Goal: Task Accomplishment & Management: Use online tool/utility

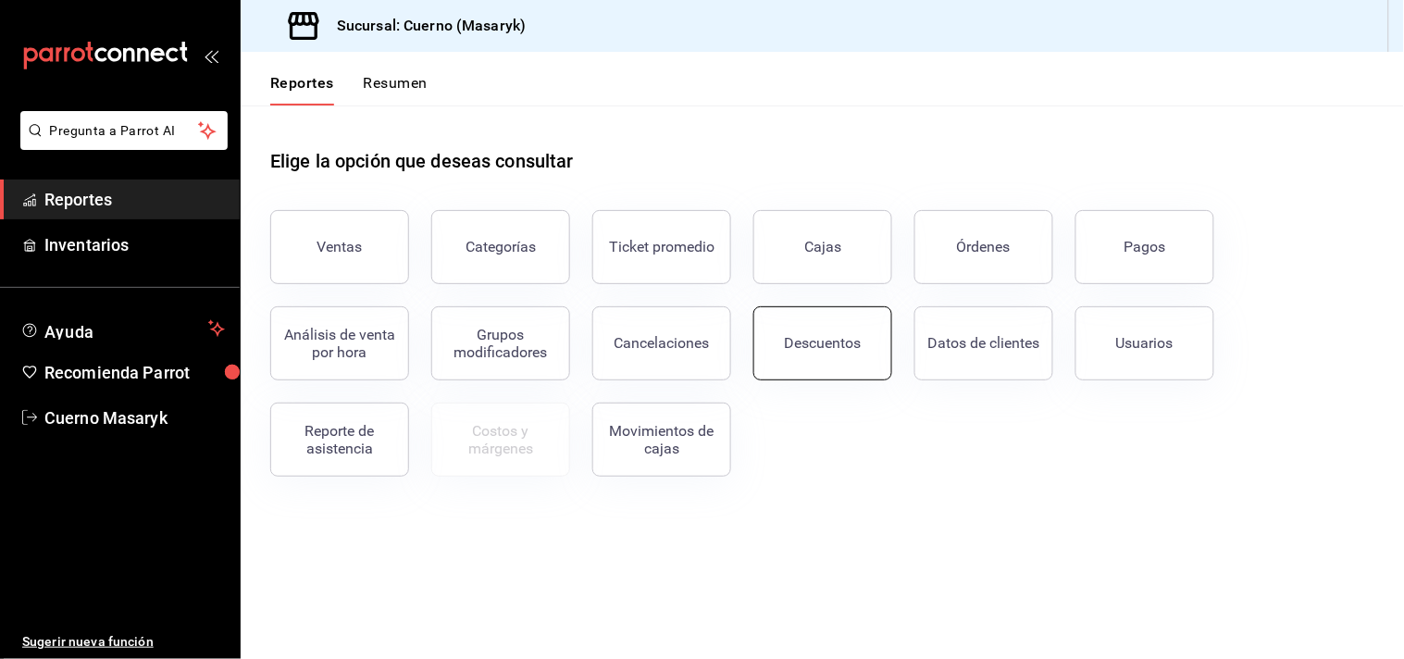
click at [849, 353] on button "Descuentos" at bounding box center [822, 343] width 139 height 74
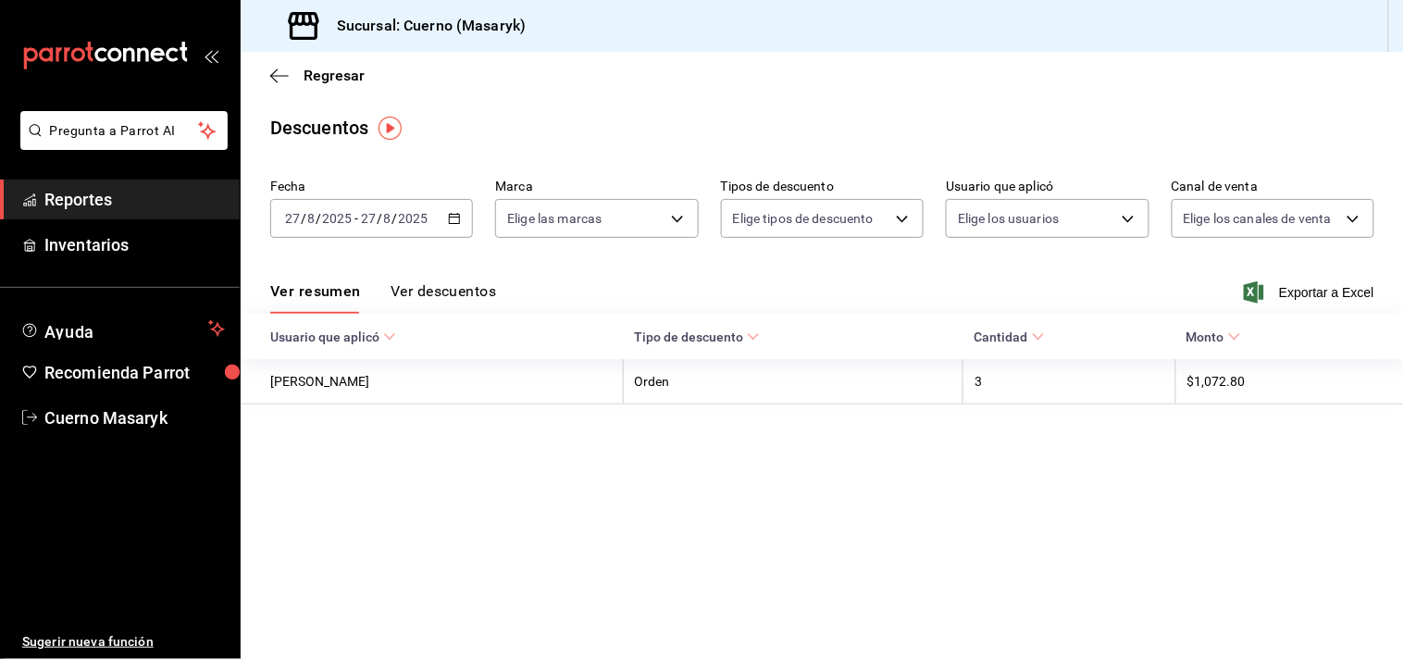
click at [452, 219] on icon "button" at bounding box center [454, 218] width 13 height 13
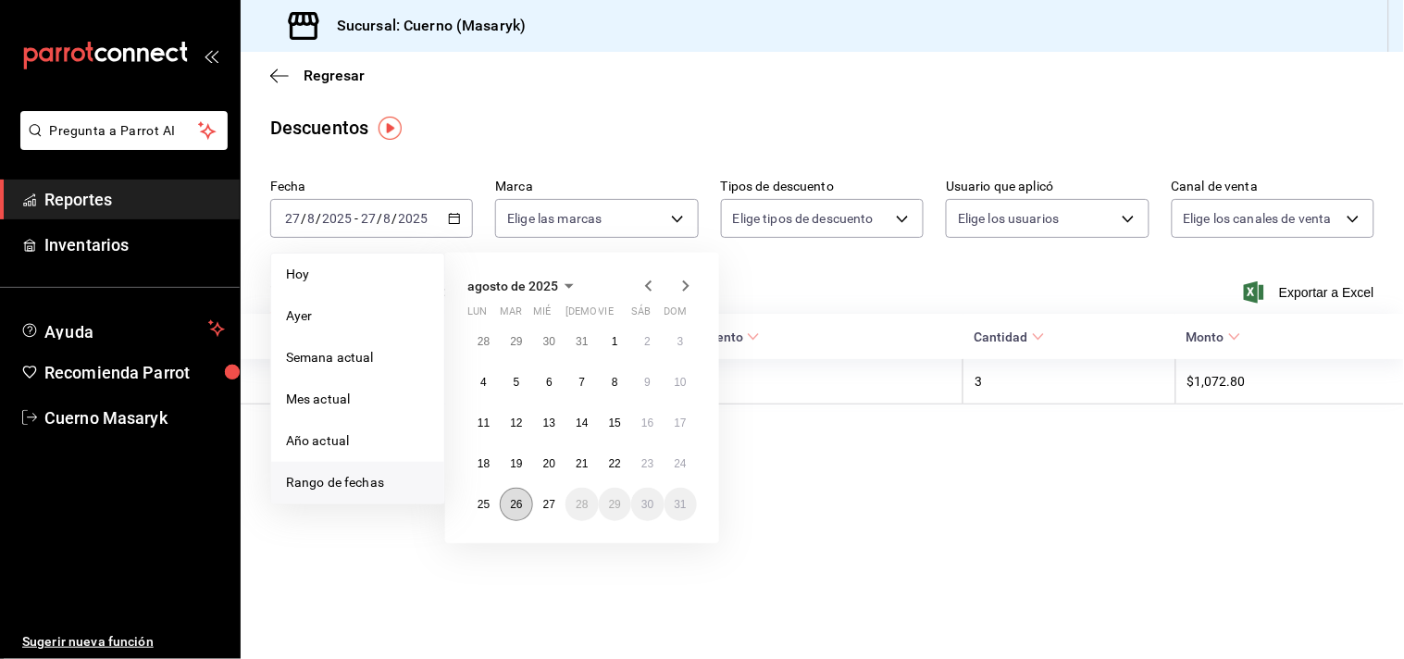
click at [519, 512] on button "26" at bounding box center [516, 504] width 32 height 33
click at [550, 507] on abbr "27" at bounding box center [549, 504] width 12 height 13
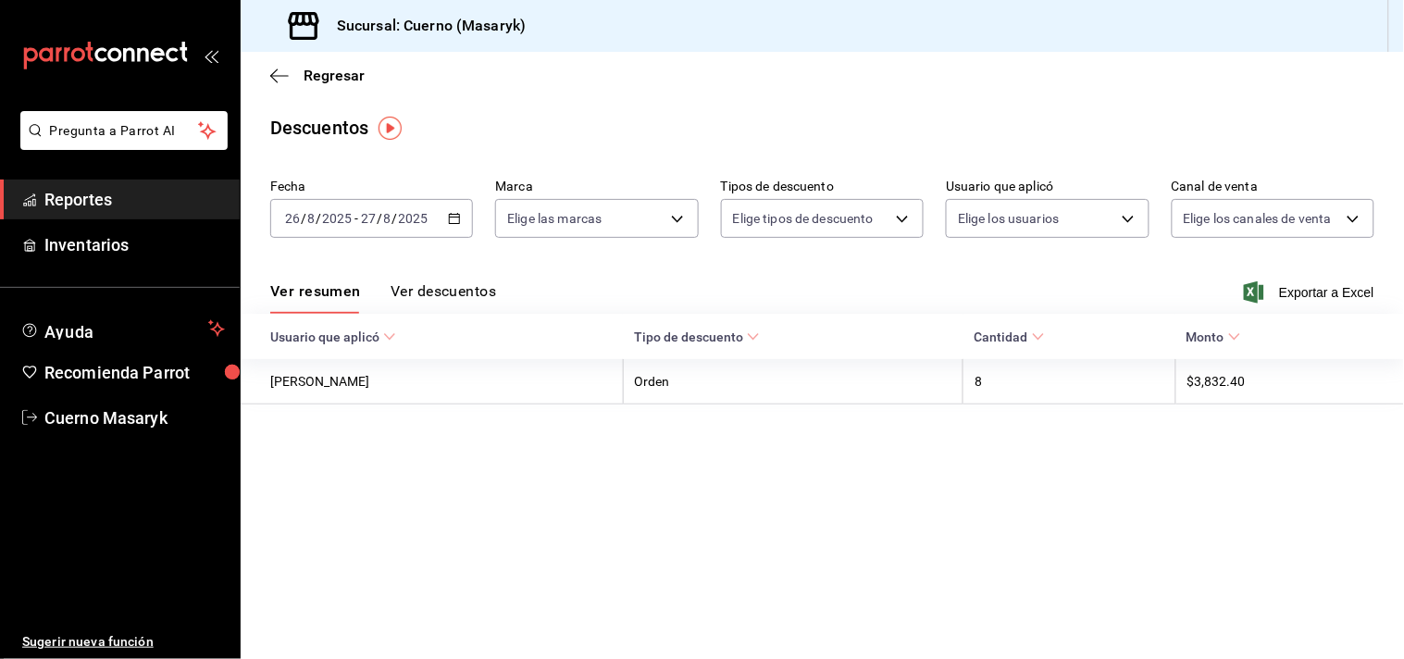
click at [432, 289] on button "Ver descuentos" at bounding box center [442, 297] width 105 height 31
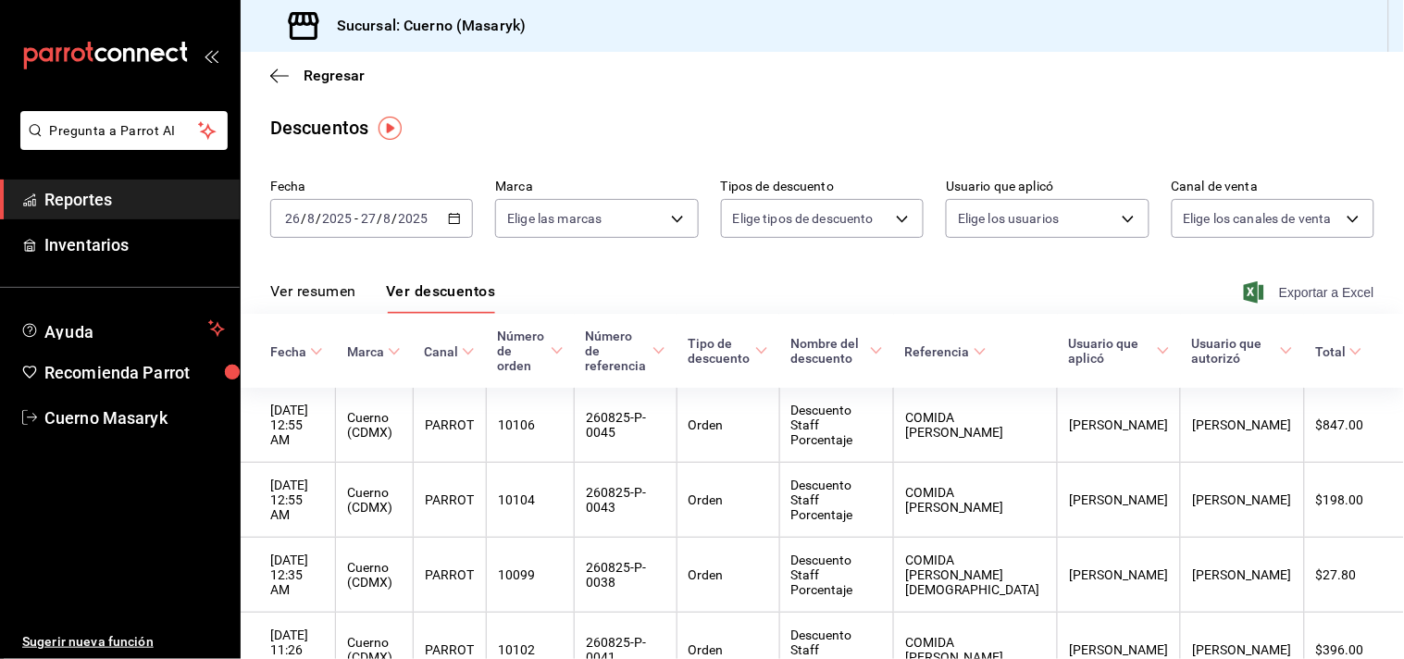
click at [1330, 292] on span "Exportar a Excel" at bounding box center [1310, 292] width 127 height 22
click at [318, 71] on span "Regresar" at bounding box center [333, 76] width 61 height 18
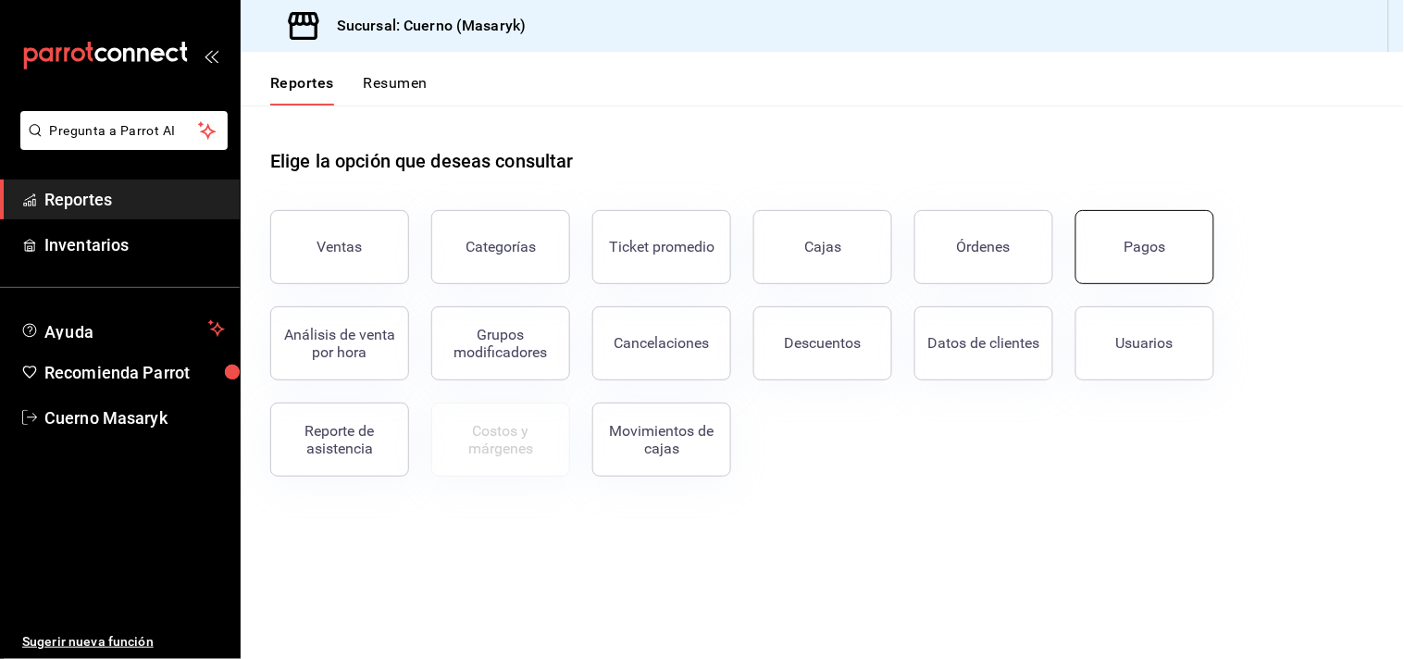
click at [1125, 259] on button "Pagos" at bounding box center [1144, 247] width 139 height 74
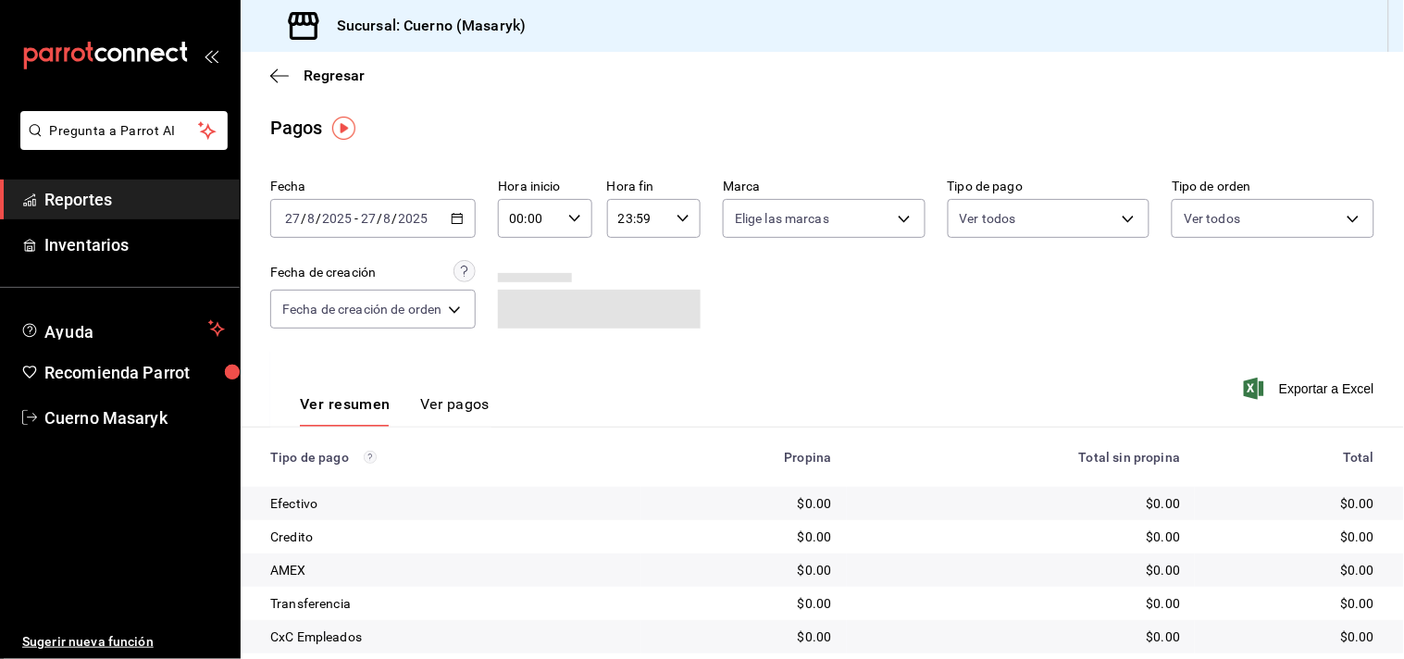
click at [458, 223] on icon "button" at bounding box center [457, 218] width 13 height 13
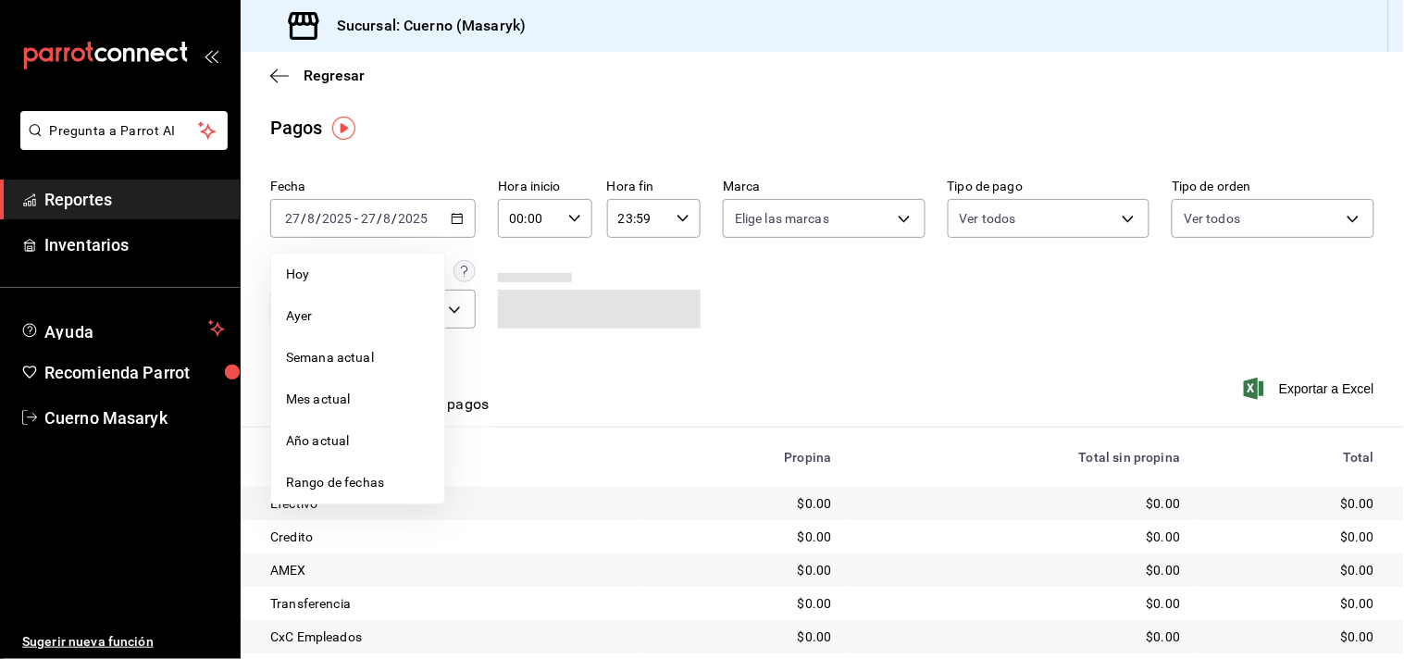
click at [333, 479] on span "Rango de fechas" at bounding box center [357, 482] width 143 height 19
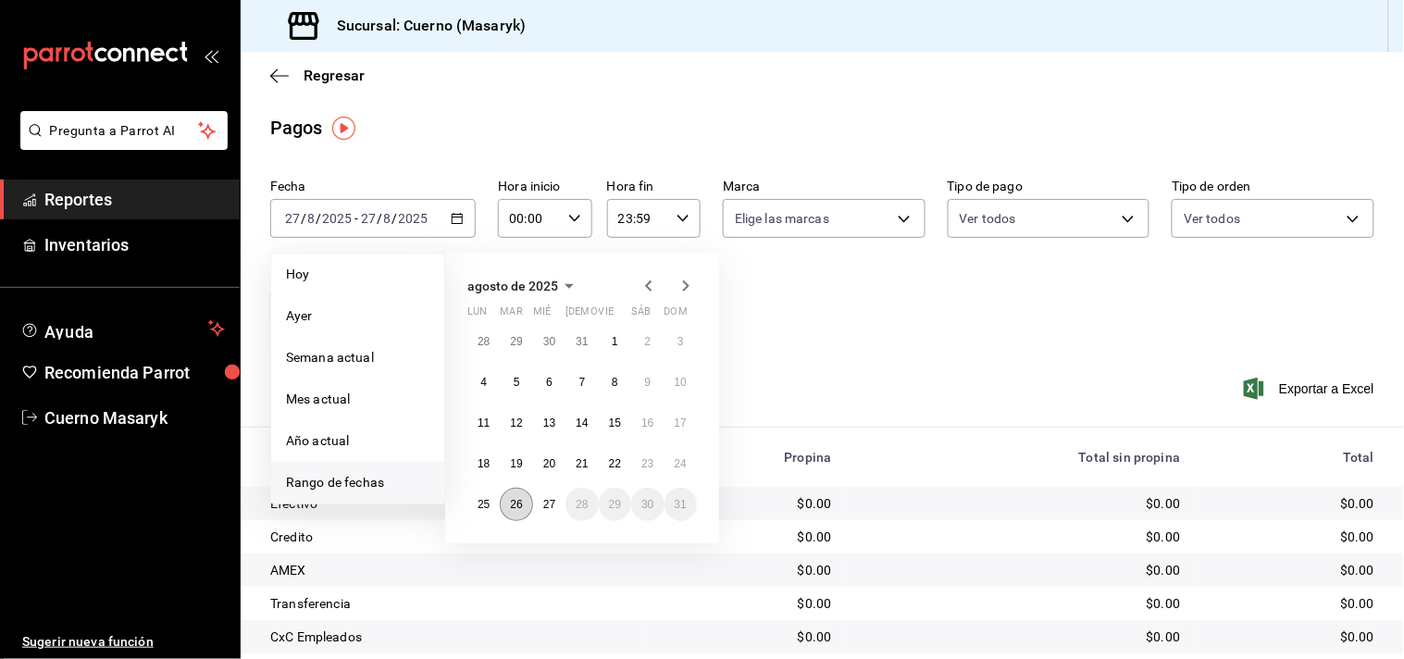
click at [512, 500] on abbr "26" at bounding box center [516, 504] width 12 height 13
click at [546, 501] on abbr "27" at bounding box center [549, 504] width 12 height 13
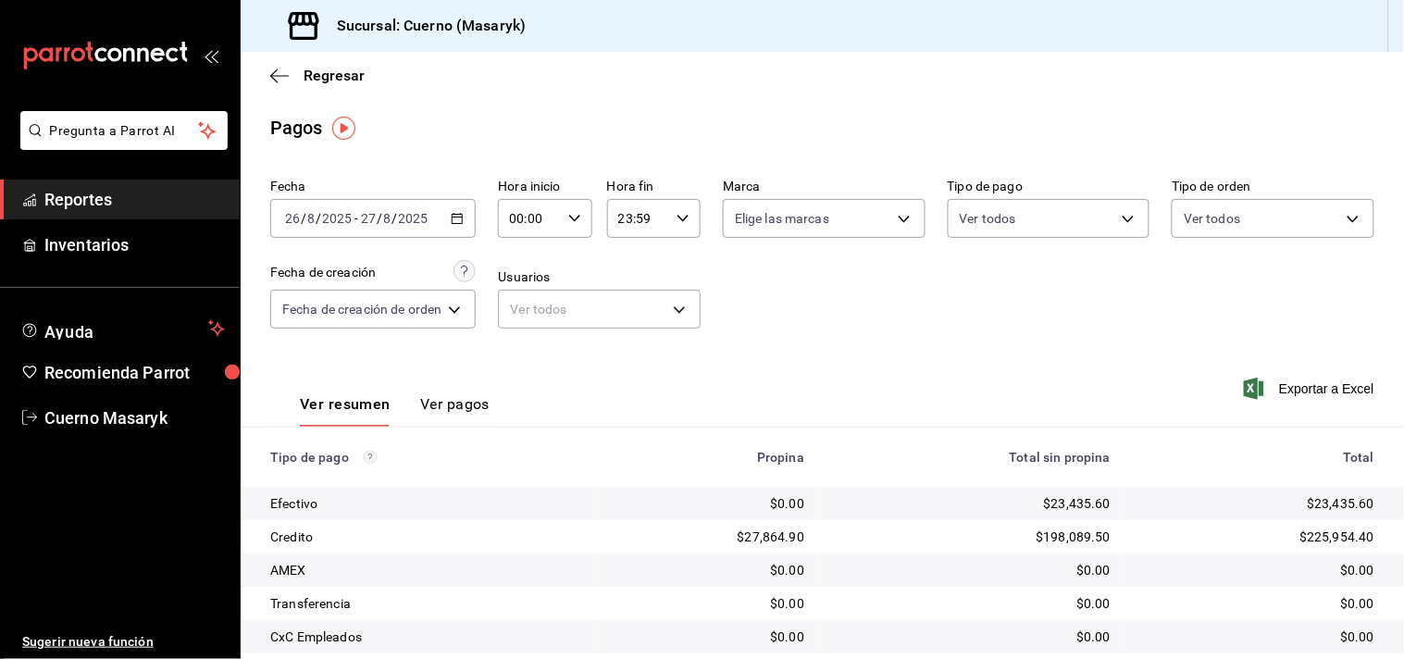
click at [574, 210] on div "00:00 Hora inicio" at bounding box center [544, 218] width 93 height 39
click at [523, 278] on span "05" at bounding box center [523, 283] width 17 height 15
type input "05:00"
click at [689, 211] on div at bounding box center [702, 329] width 1404 height 659
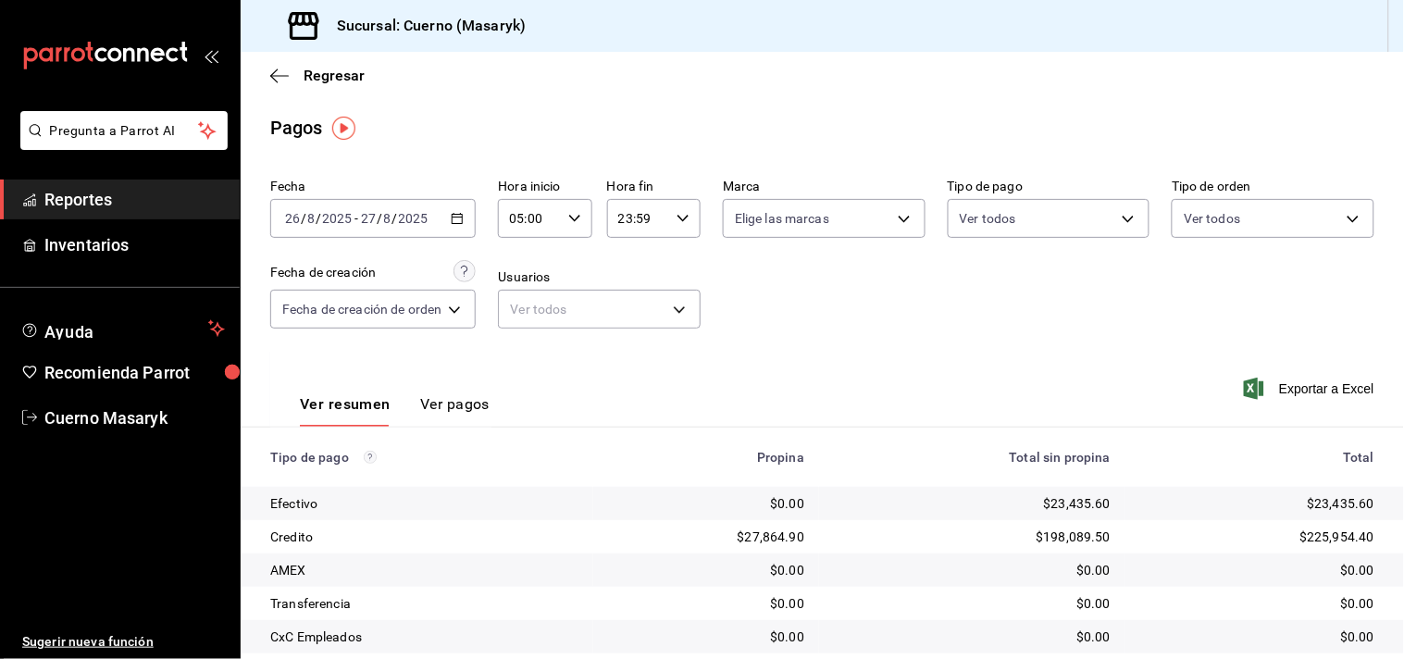
click at [685, 218] on icon "button" at bounding box center [682, 218] width 13 height 13
click at [631, 305] on button "05" at bounding box center [630, 300] width 39 height 37
type input "05:59"
click at [902, 310] on div at bounding box center [702, 329] width 1404 height 659
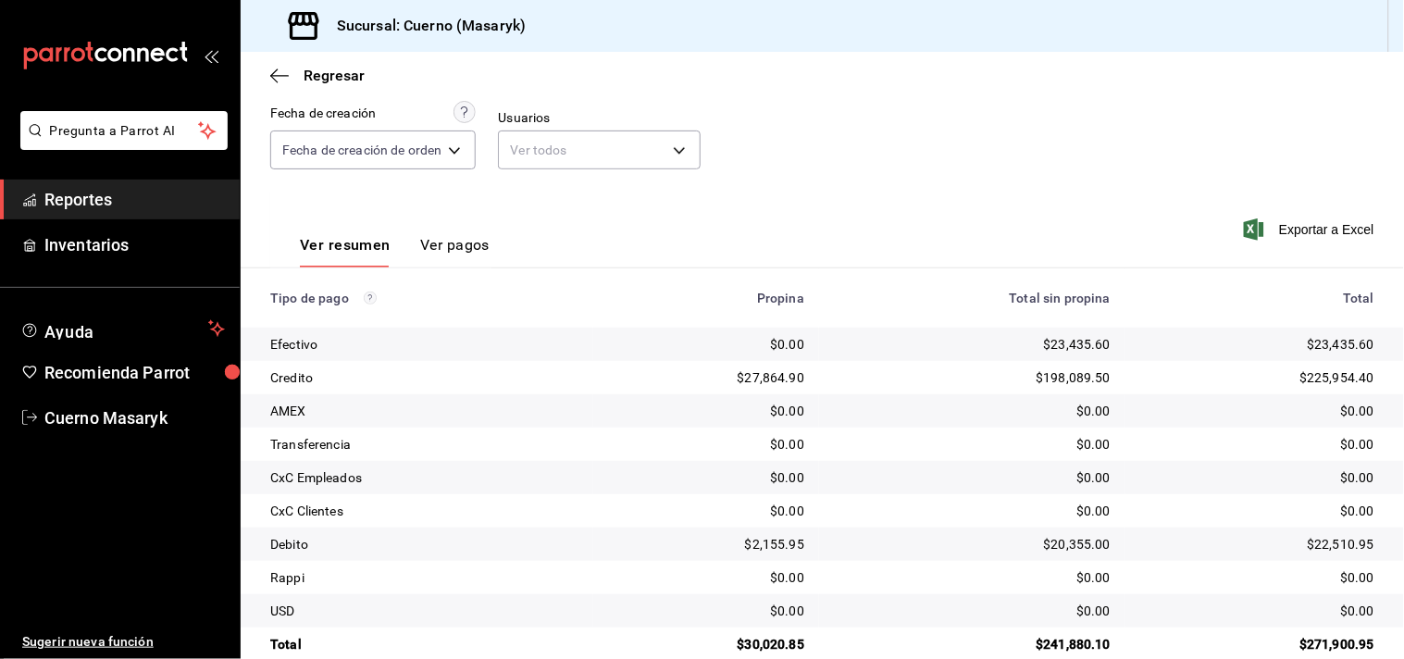
scroll to position [191, 0]
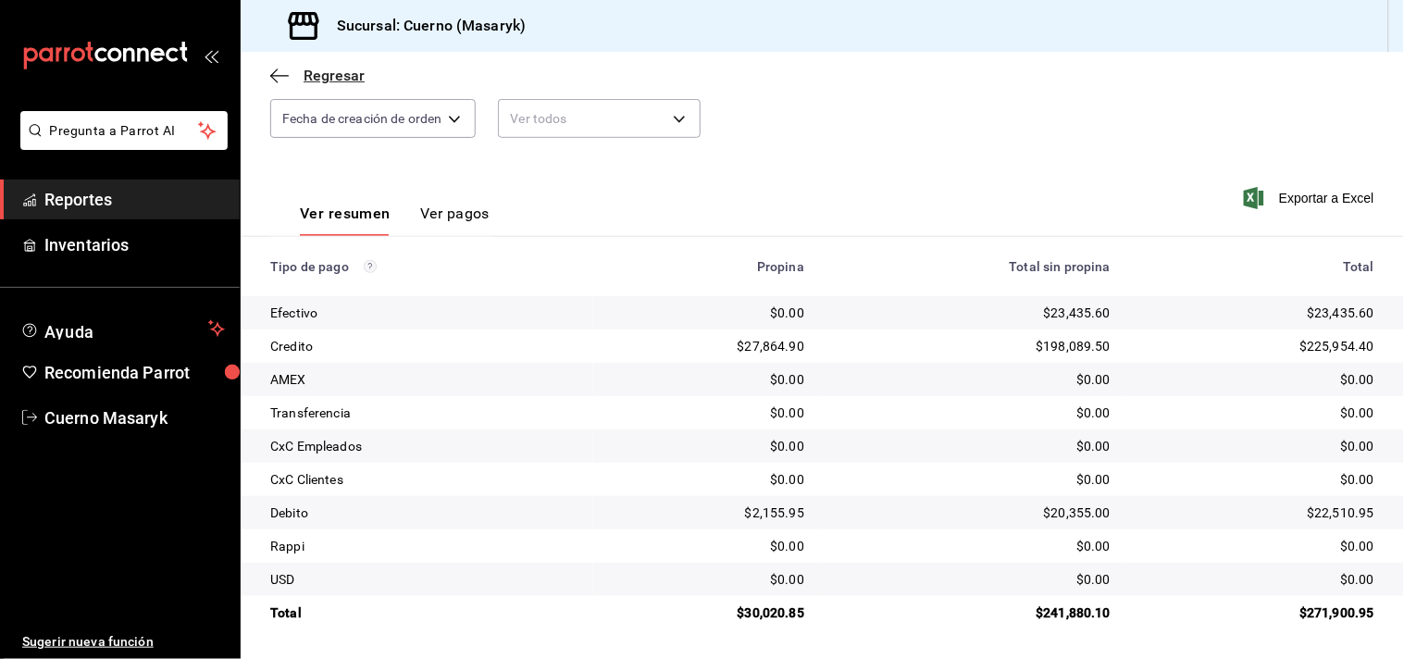
click at [333, 74] on span "Regresar" at bounding box center [333, 76] width 61 height 18
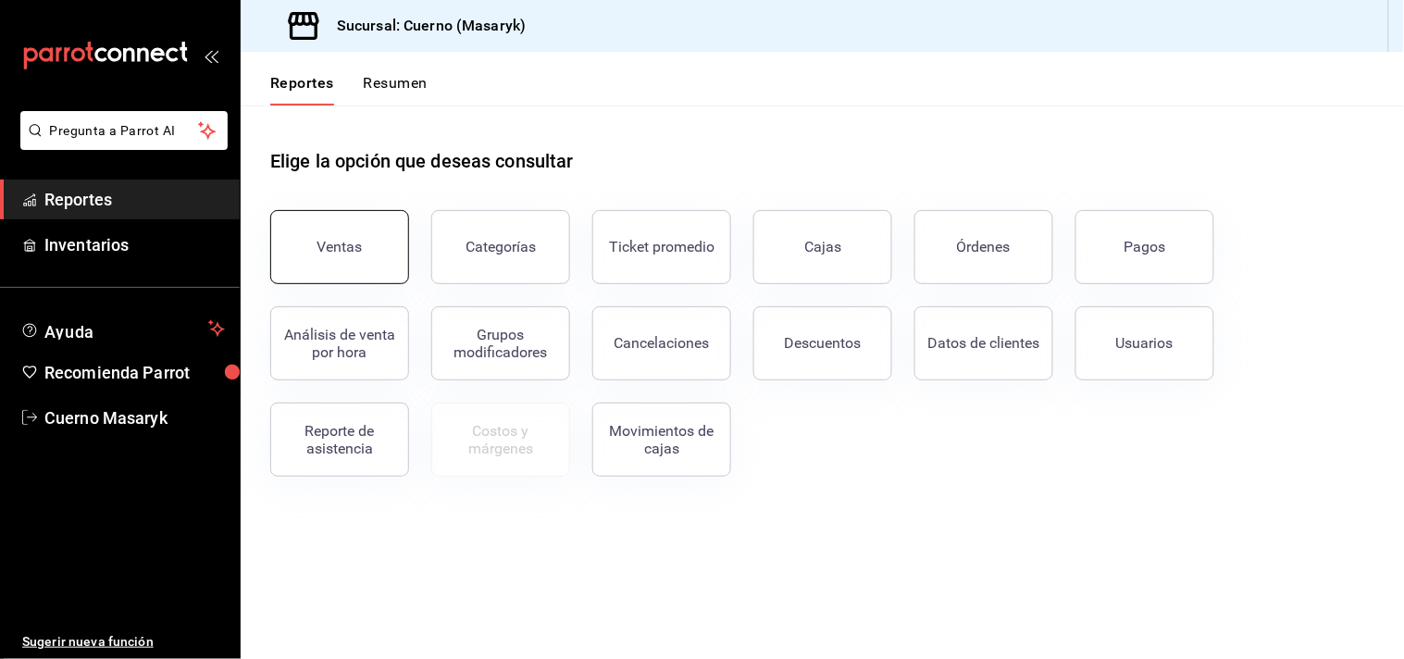
click at [334, 220] on button "Ventas" at bounding box center [339, 247] width 139 height 74
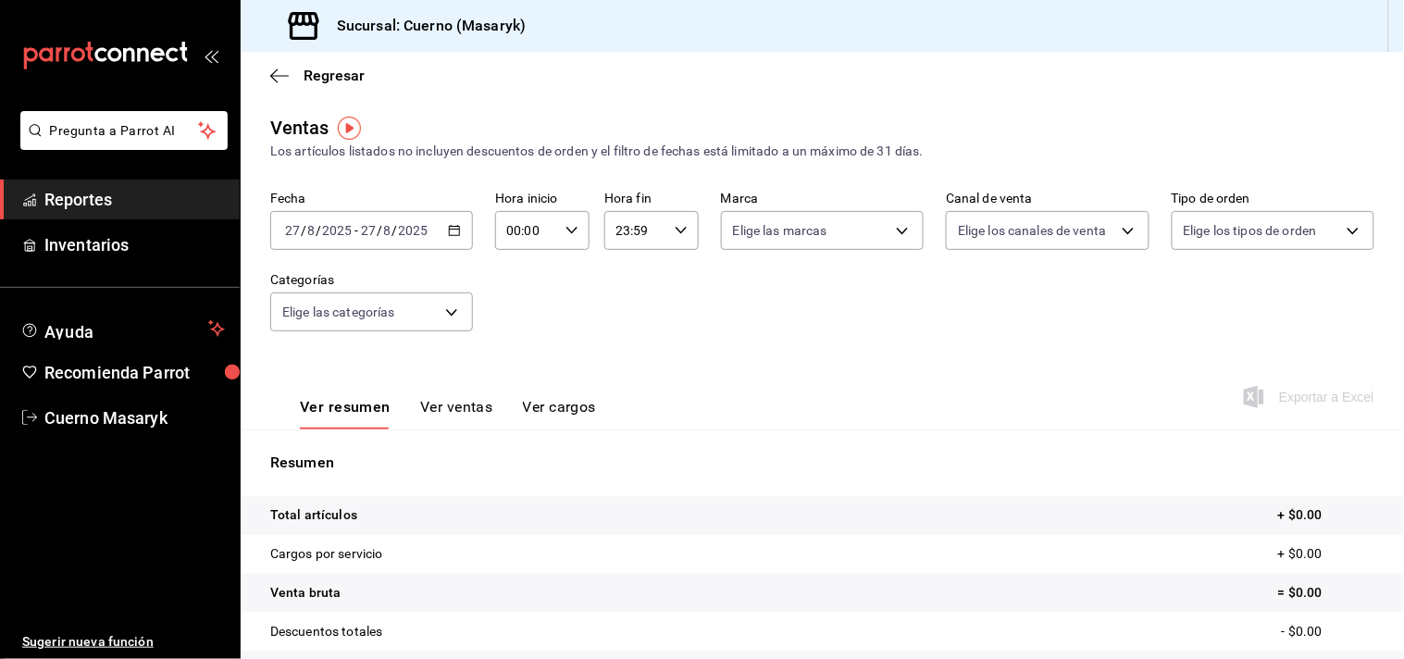
click at [455, 234] on icon "button" at bounding box center [454, 230] width 13 height 13
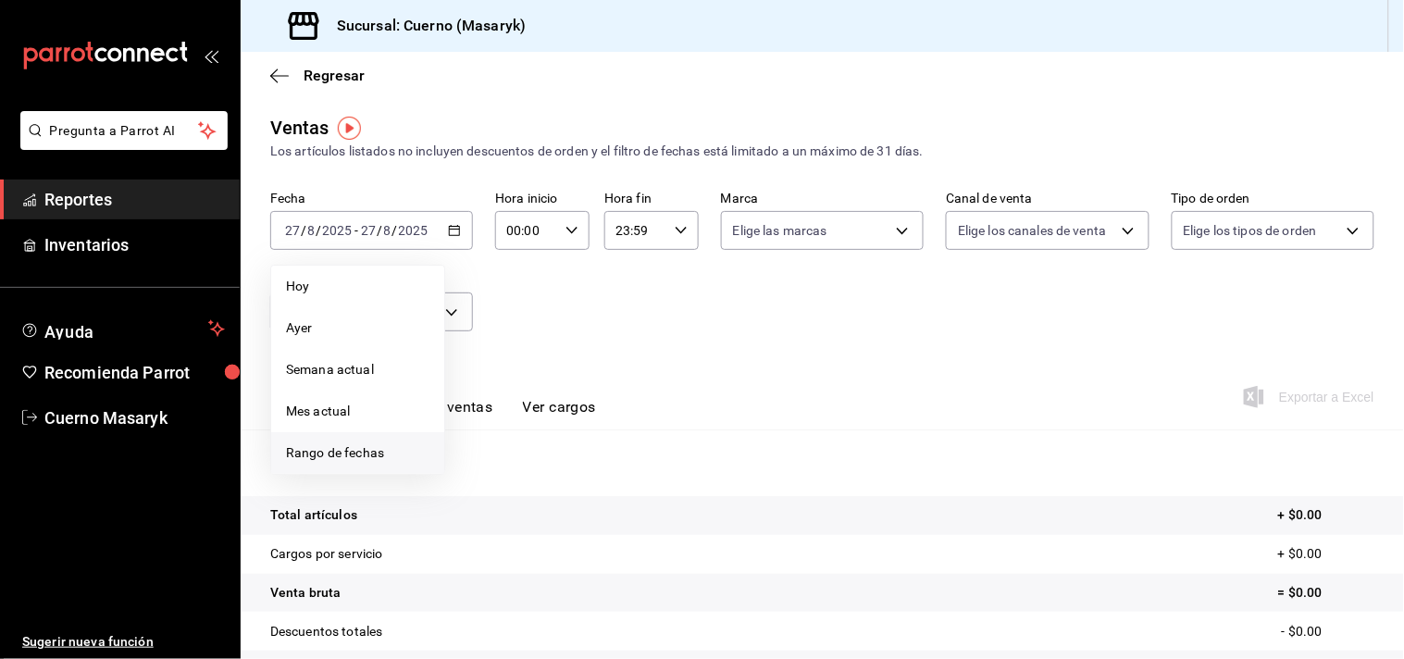
click at [374, 458] on span "Rango de fechas" at bounding box center [357, 452] width 143 height 19
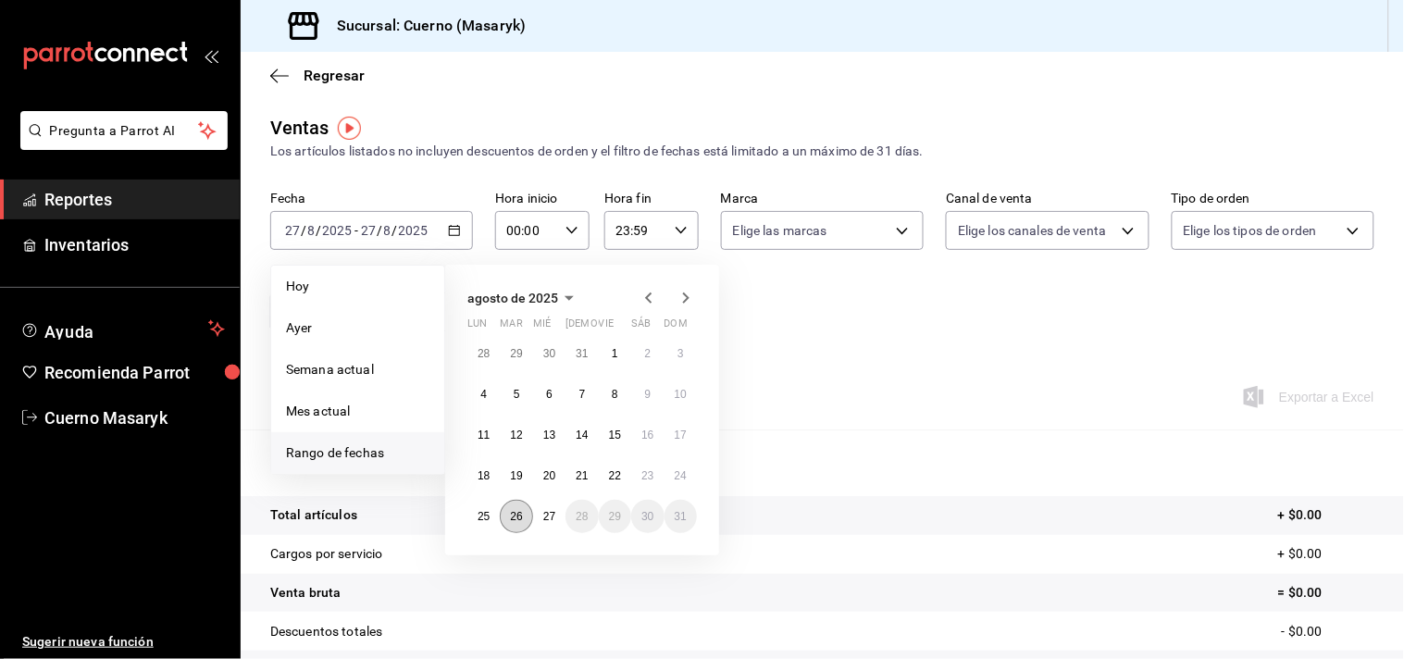
click at [514, 514] on abbr "26" at bounding box center [516, 516] width 12 height 13
click at [543, 514] on abbr "27" at bounding box center [549, 516] width 12 height 13
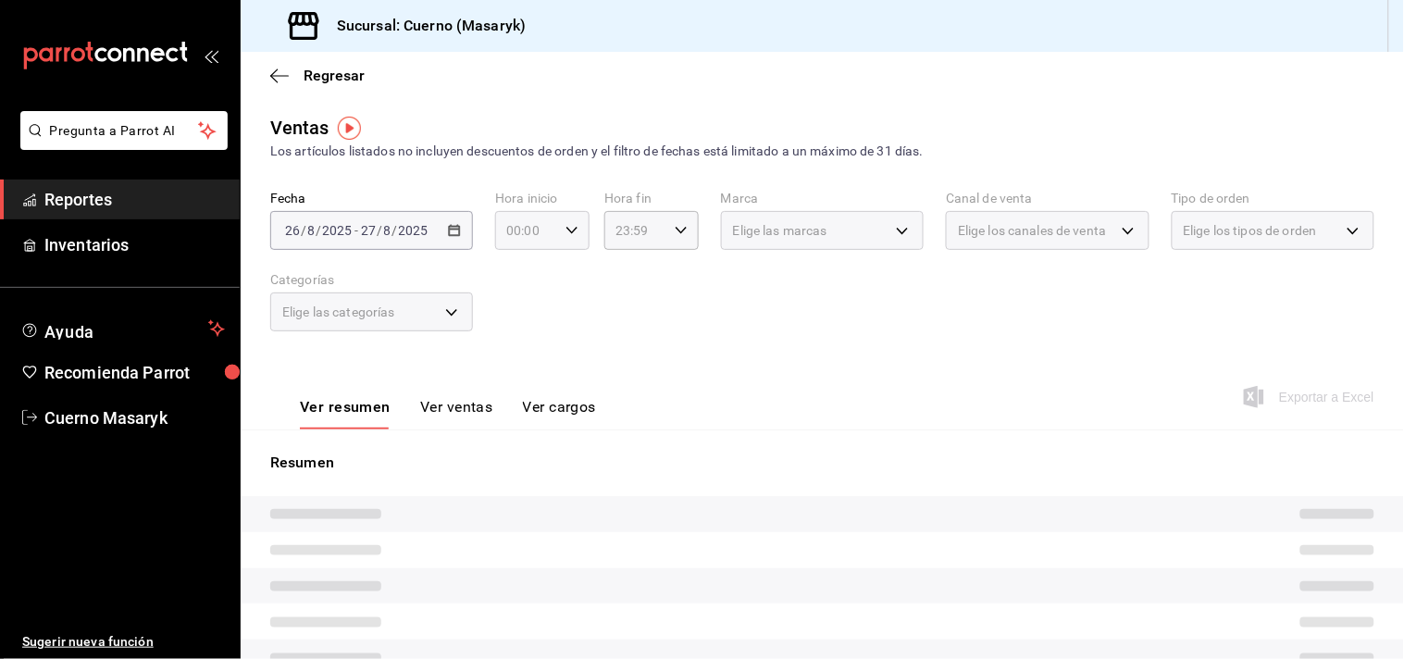
click at [571, 233] on icon "button" at bounding box center [571, 230] width 13 height 13
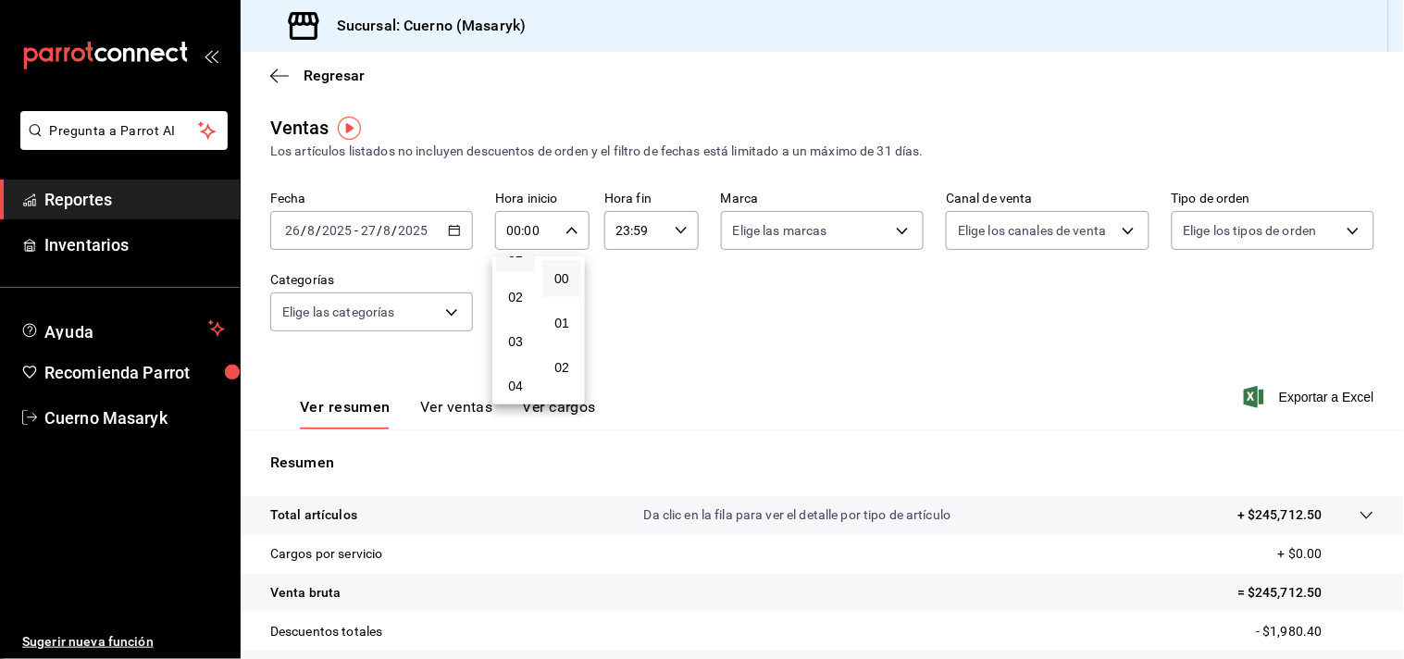
scroll to position [103, 0]
click at [514, 386] on button "05" at bounding box center [515, 397] width 39 height 37
type input "05:00"
click at [676, 231] on div at bounding box center [702, 329] width 1404 height 659
click at [676, 231] on \(Stroke\) "button" at bounding box center [680, 230] width 11 height 6
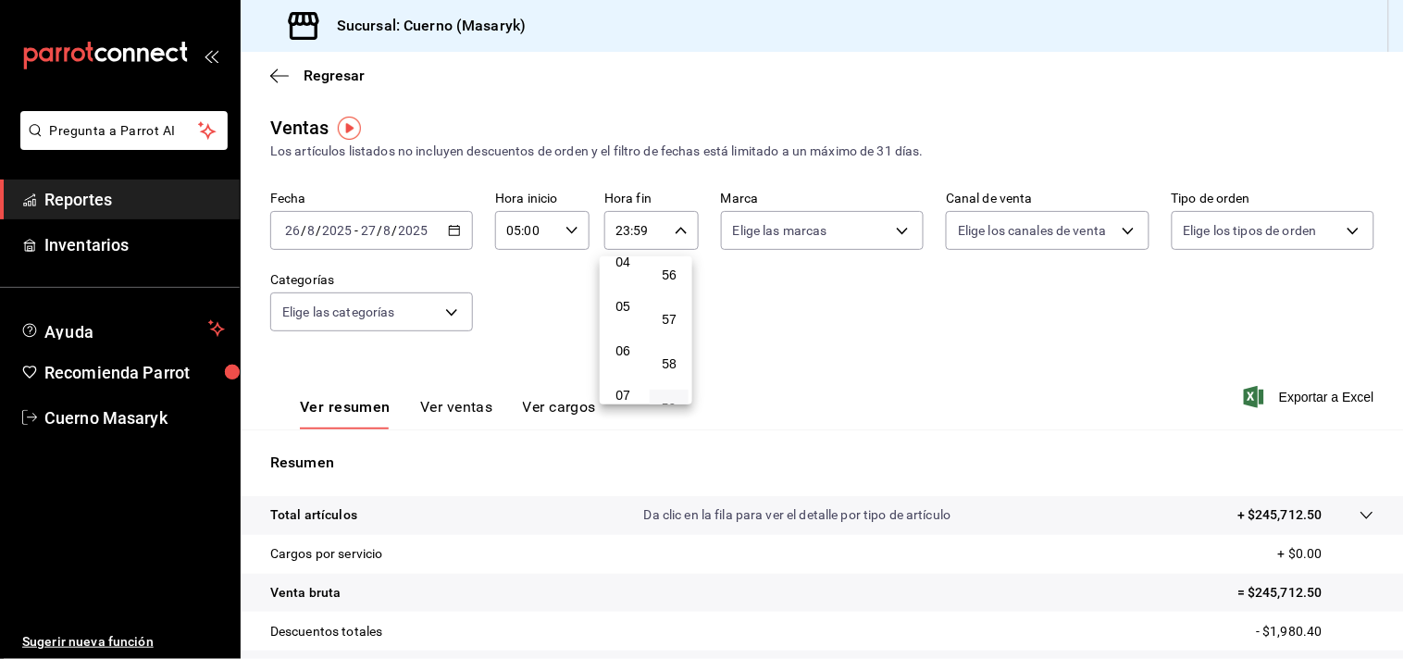
scroll to position [188, 0]
click at [624, 263] on span "04" at bounding box center [622, 268] width 17 height 15
type input "04:59"
click at [827, 355] on div at bounding box center [702, 329] width 1404 height 659
click at [1359, 515] on icon at bounding box center [1366, 515] width 15 height 15
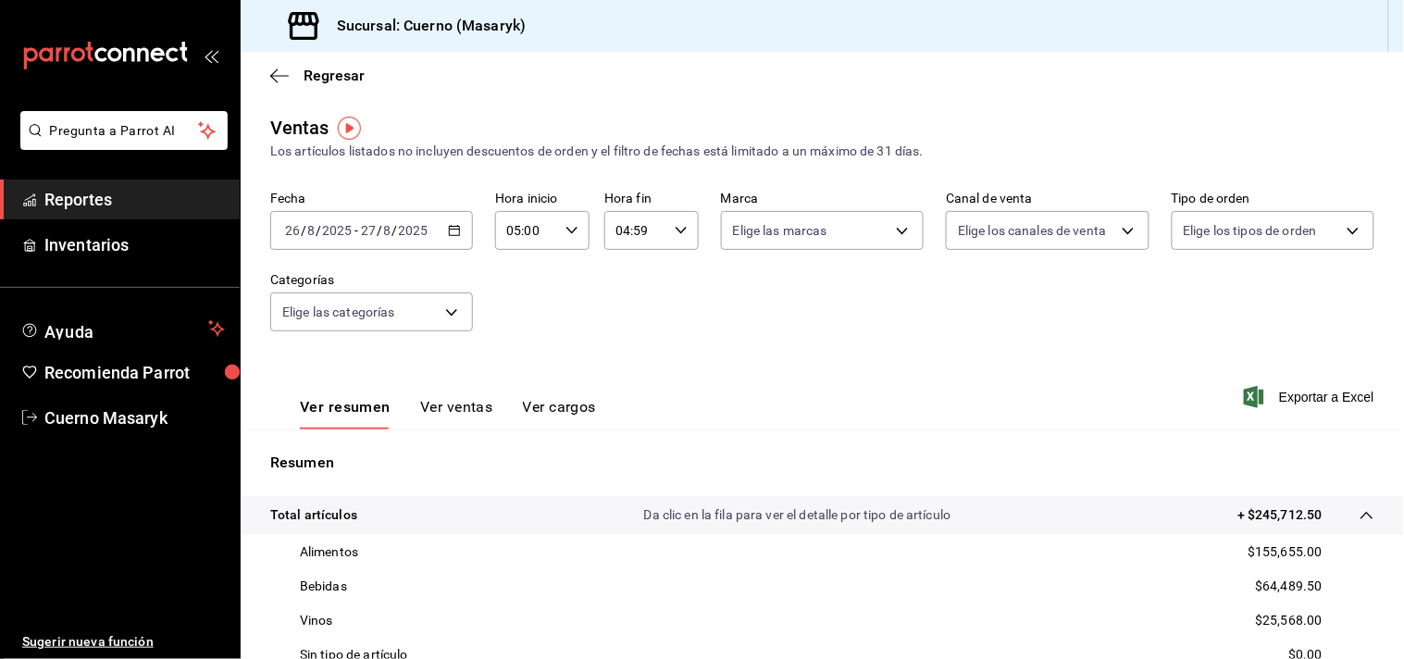
click at [444, 416] on button "Ver ventas" at bounding box center [456, 413] width 73 height 31
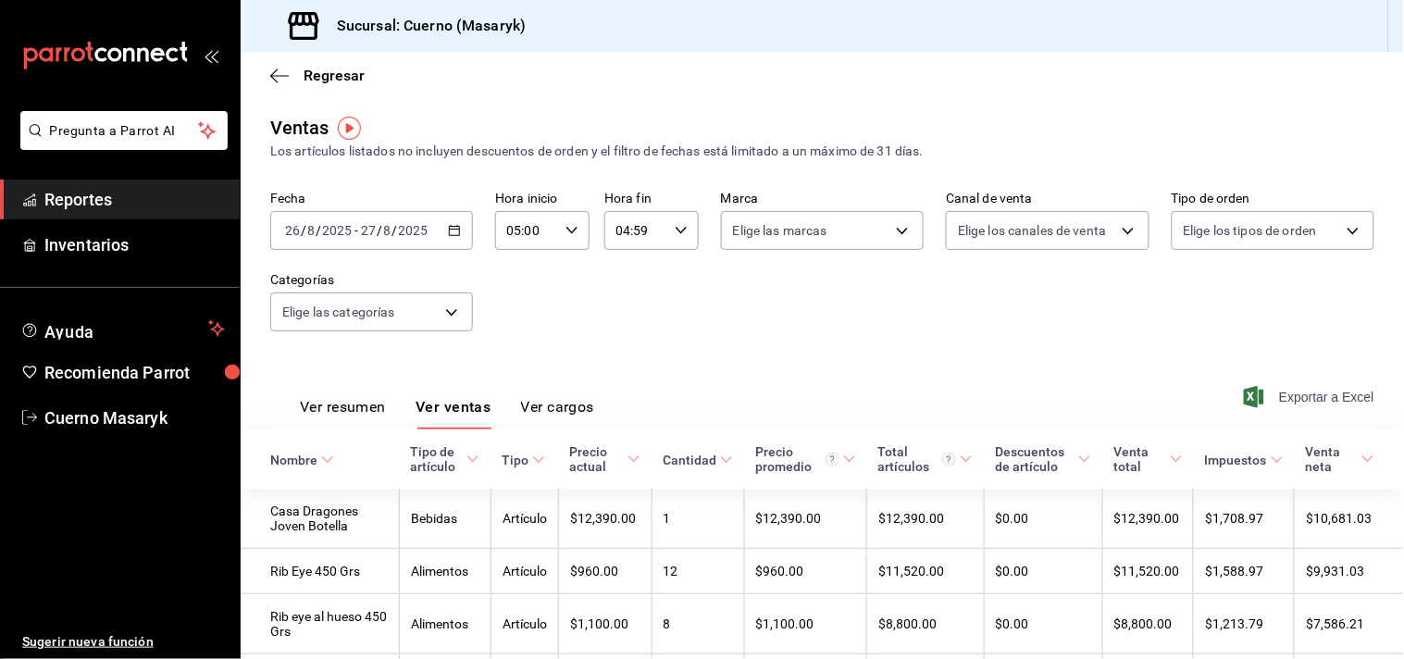
click at [1290, 395] on span "Exportar a Excel" at bounding box center [1310, 397] width 127 height 22
